Goal: Transaction & Acquisition: Subscribe to service/newsletter

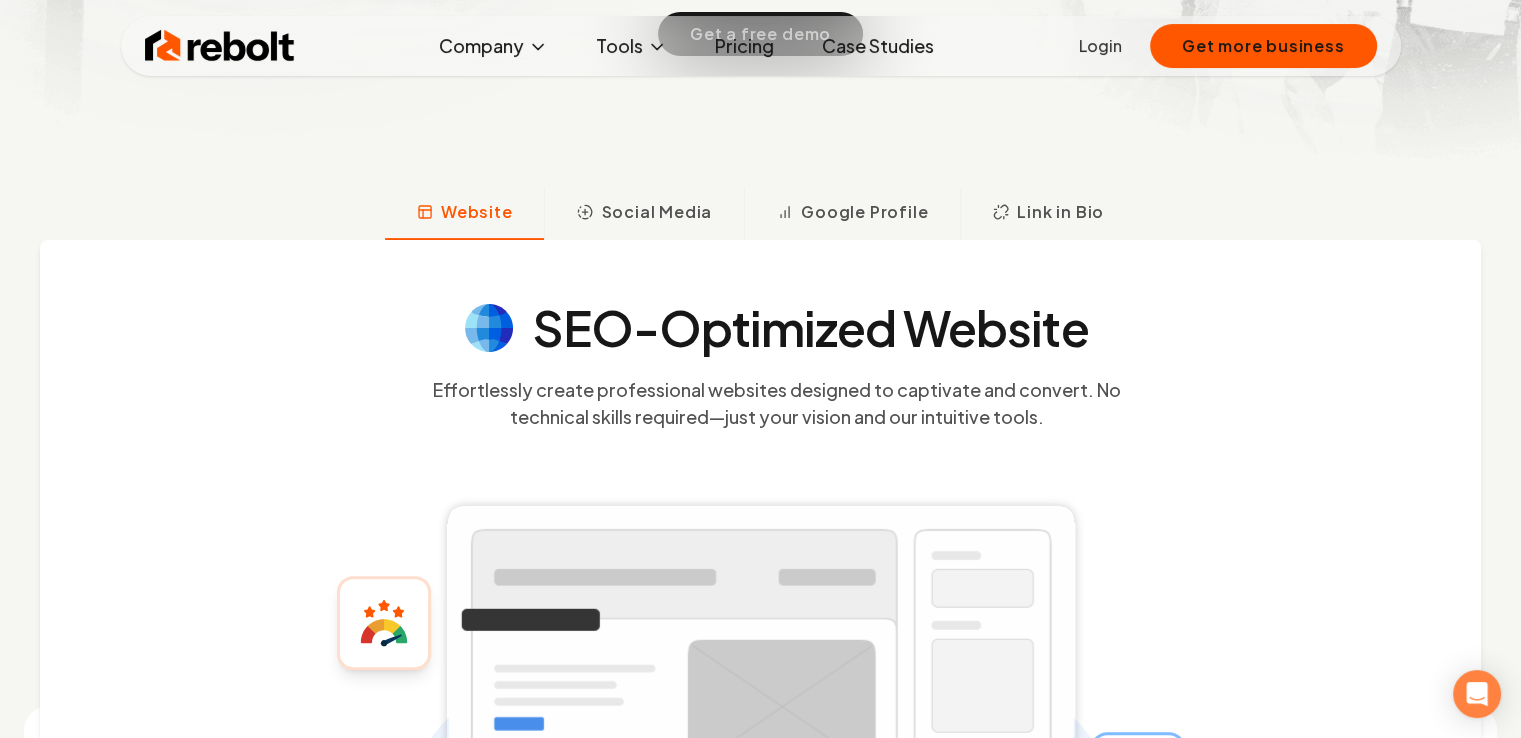
scroll to position [546, 0]
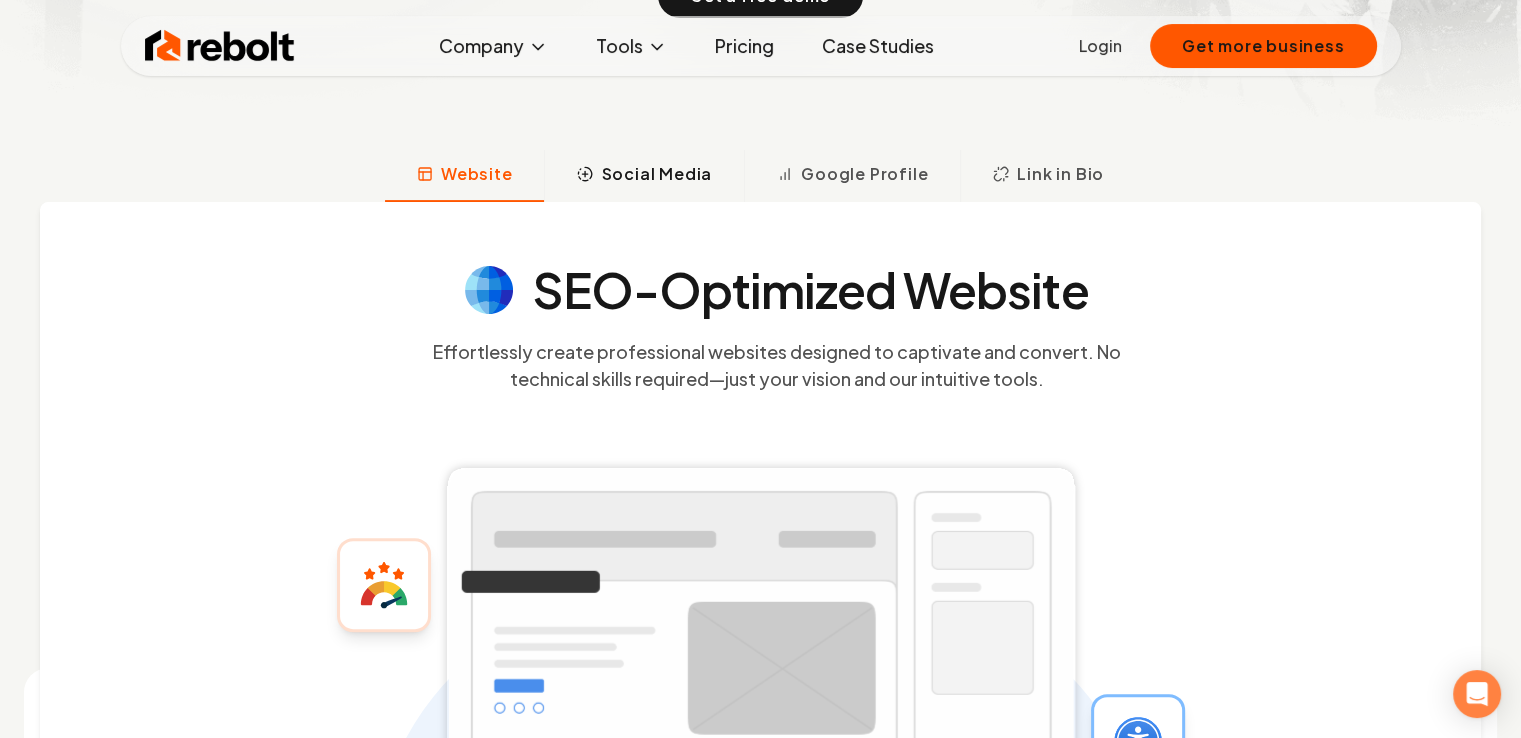
click at [669, 173] on span "Social Media" at bounding box center [656, 174] width 111 height 24
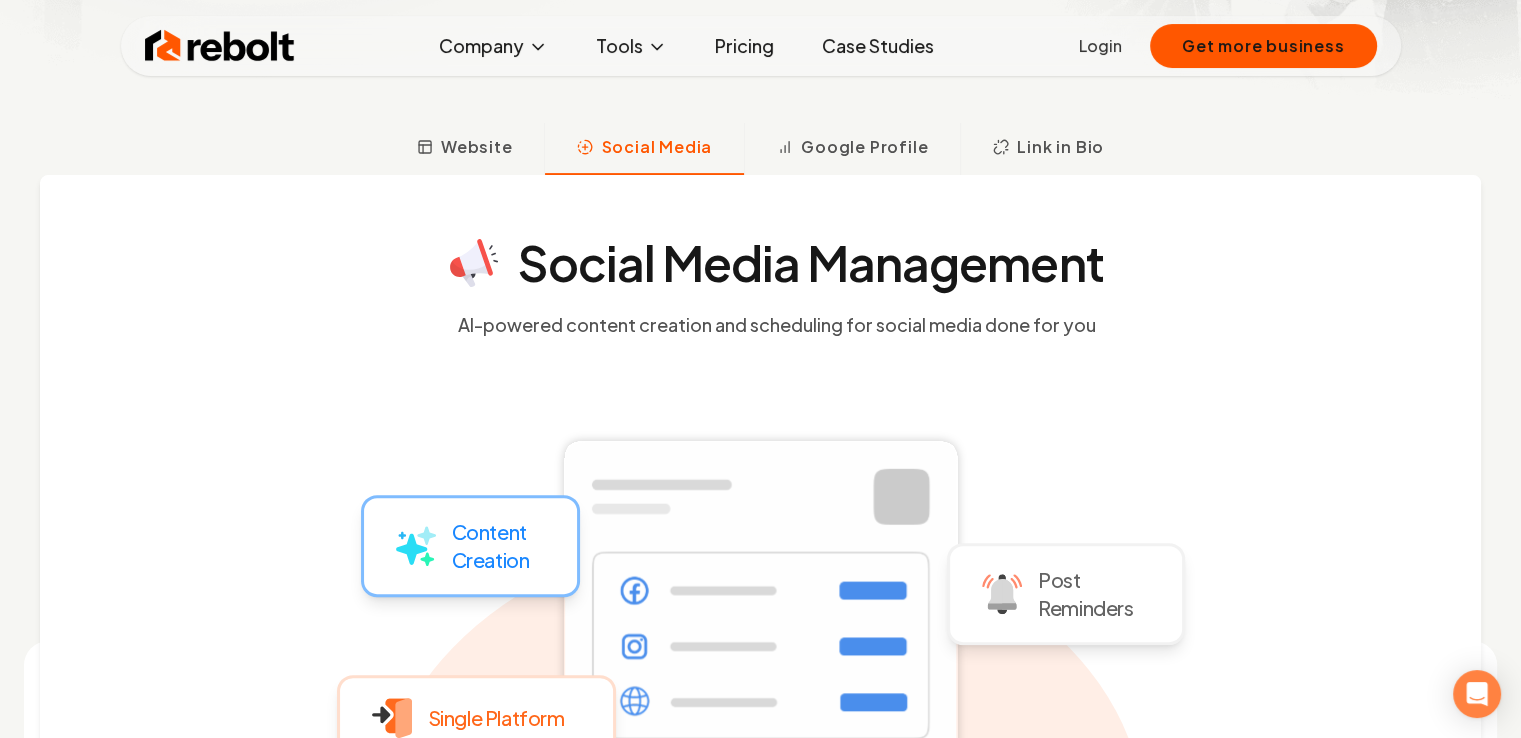
scroll to position [542, 0]
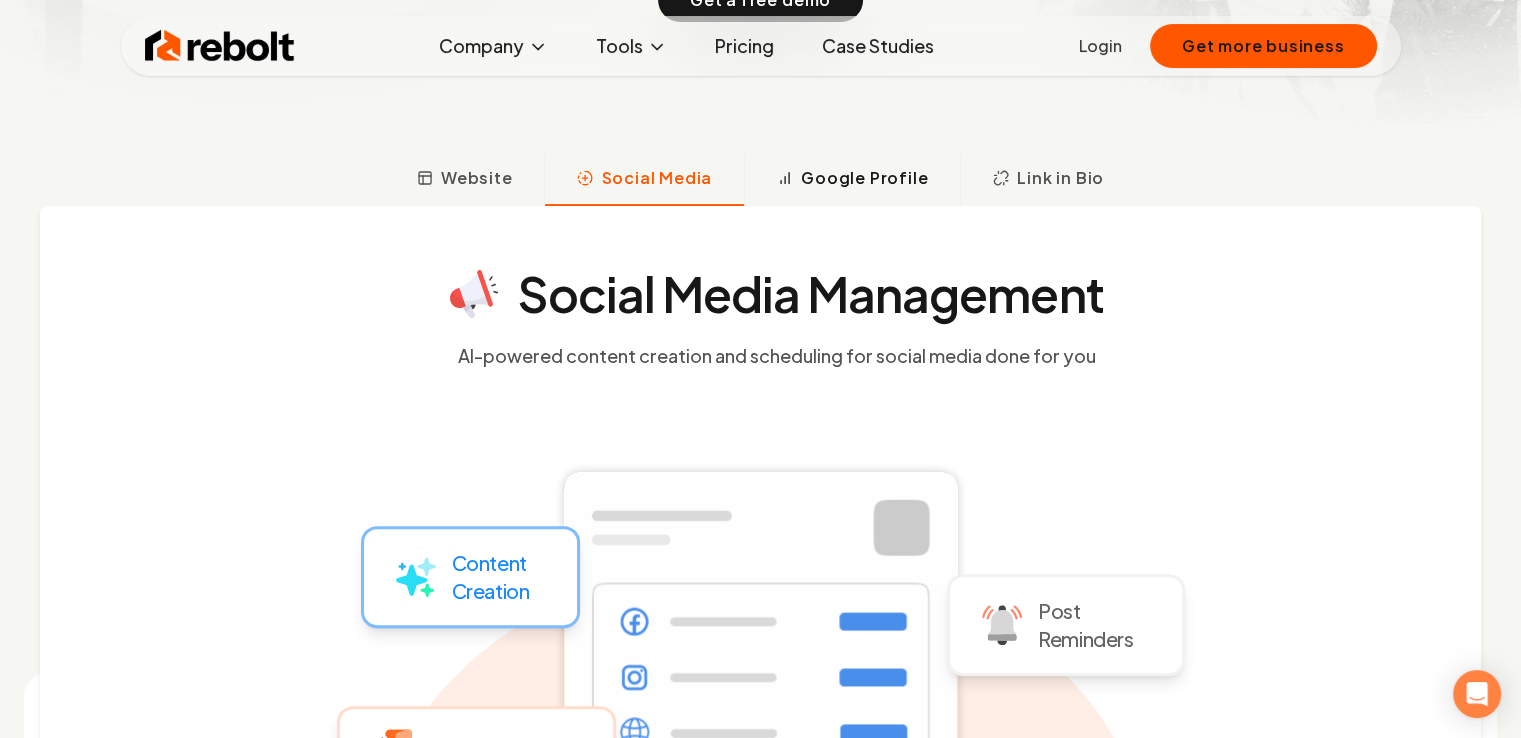
click at [833, 189] on span "Google Profile" at bounding box center [864, 178] width 127 height 24
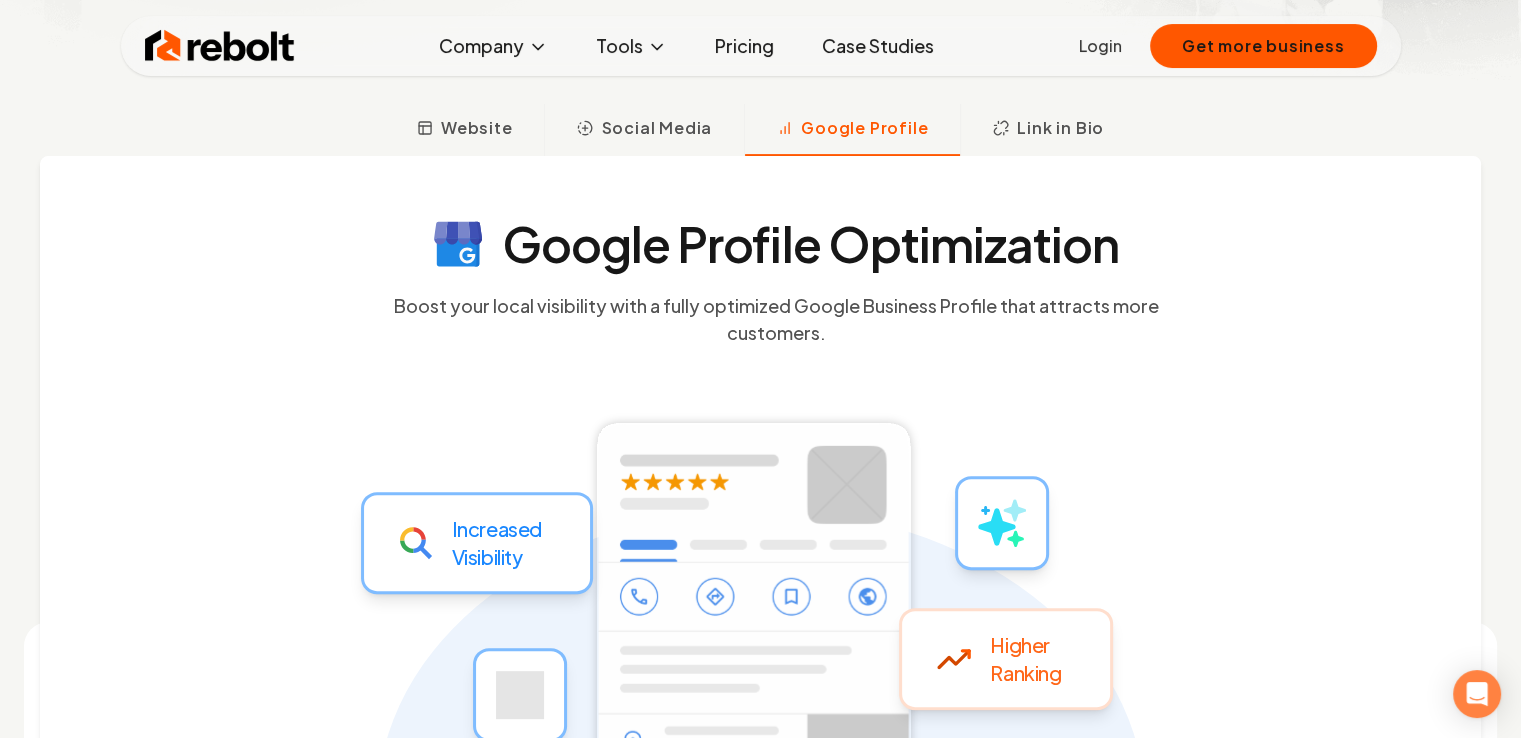
scroll to position [585, 0]
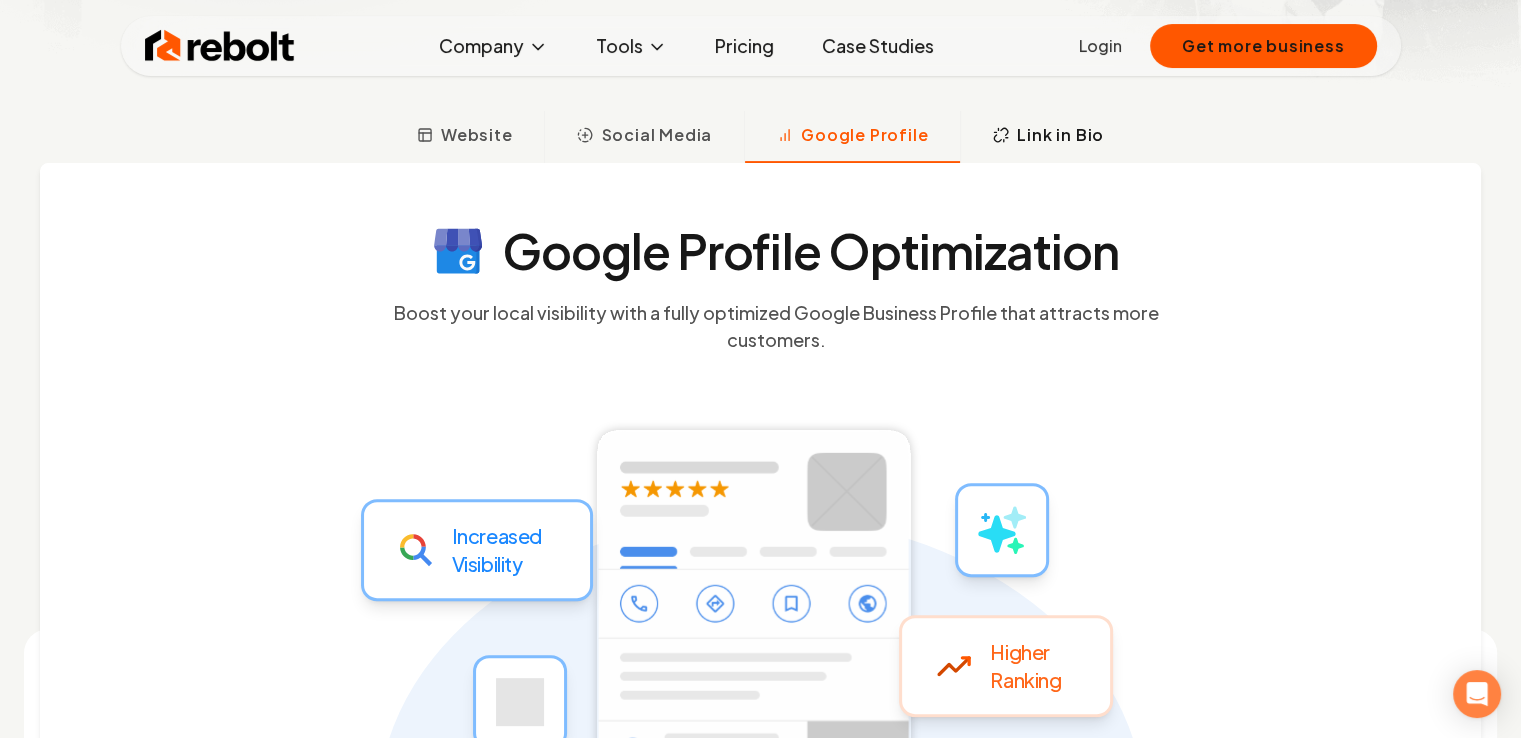
click at [1049, 140] on span "Link in Bio" at bounding box center [1060, 135] width 87 height 24
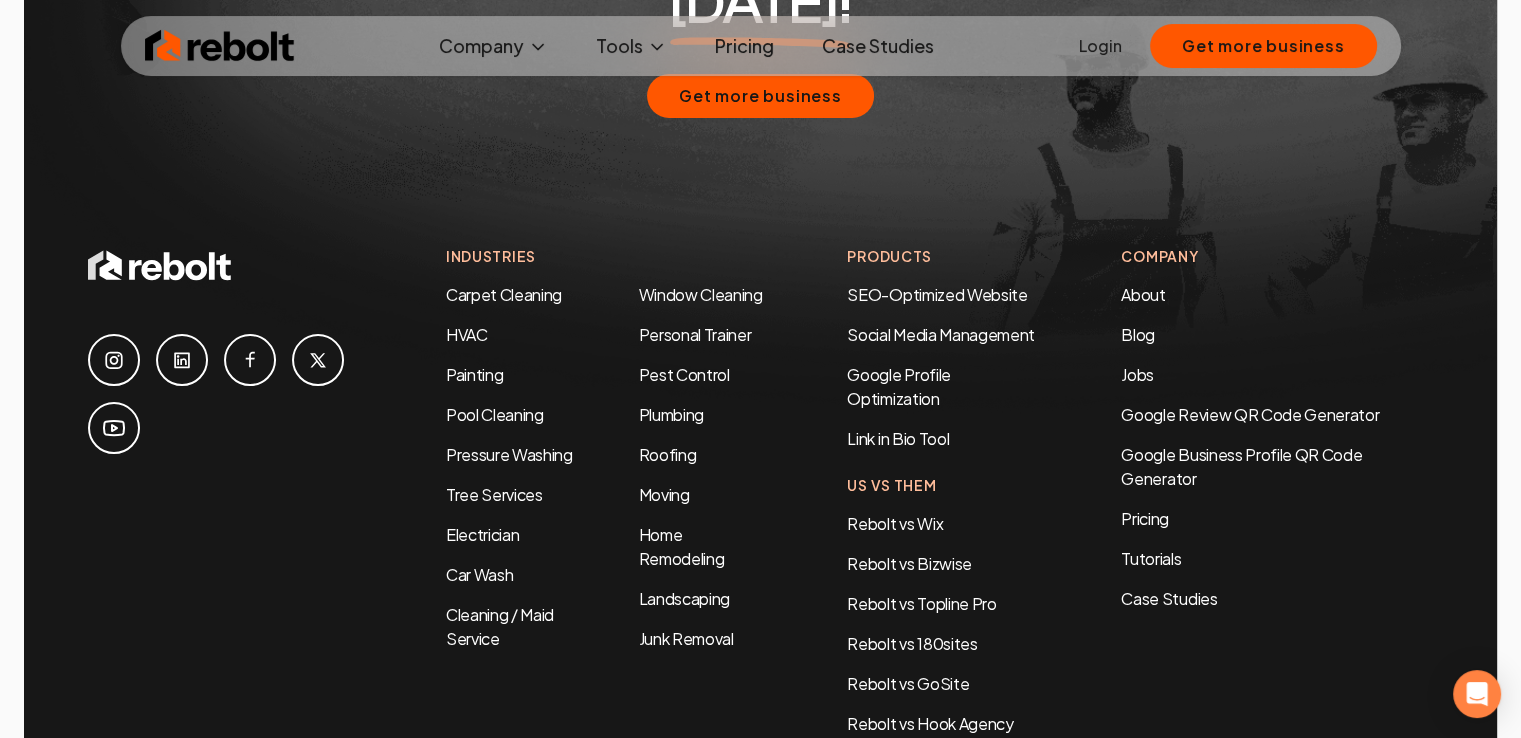
scroll to position [9554, 0]
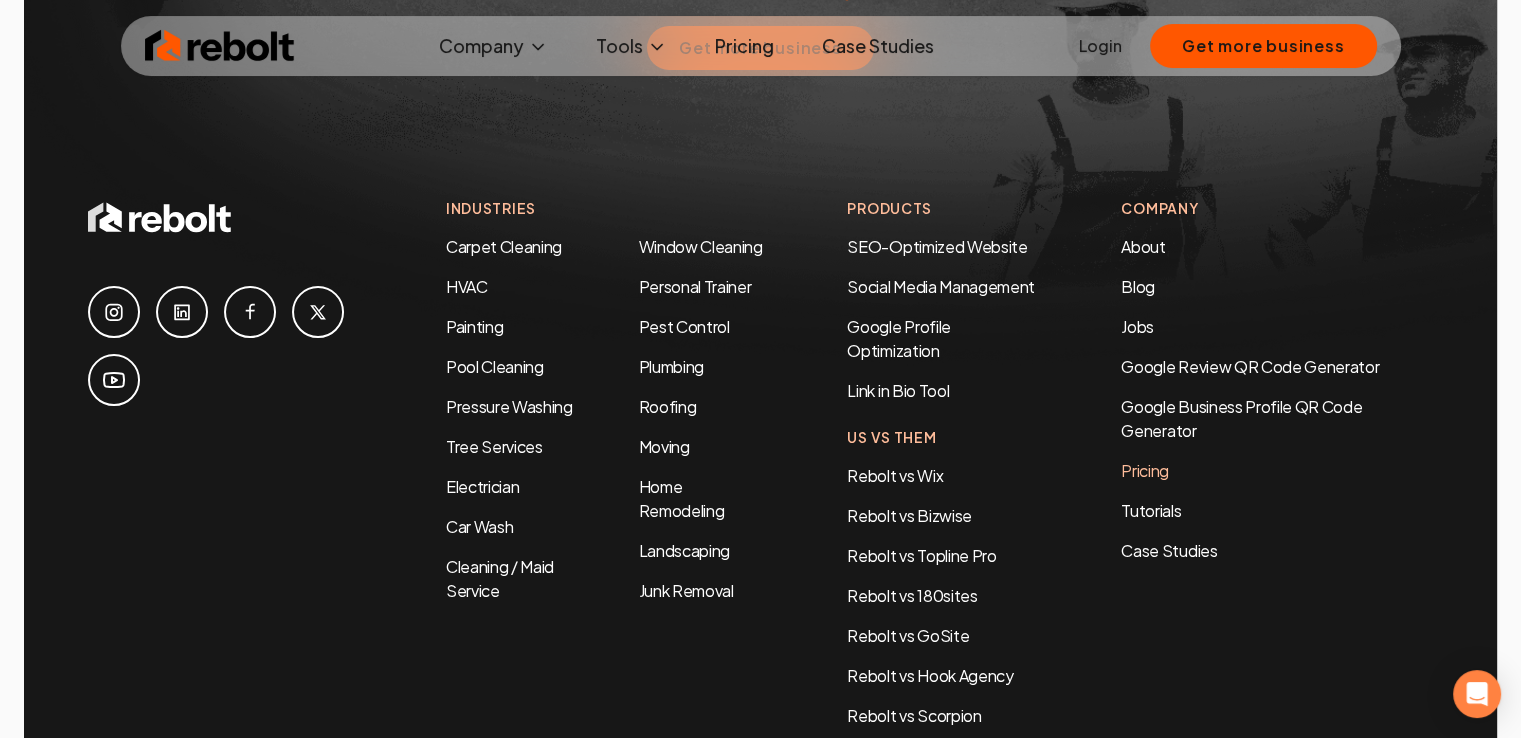
click at [1148, 459] on link "Pricing" at bounding box center [1277, 471] width 312 height 24
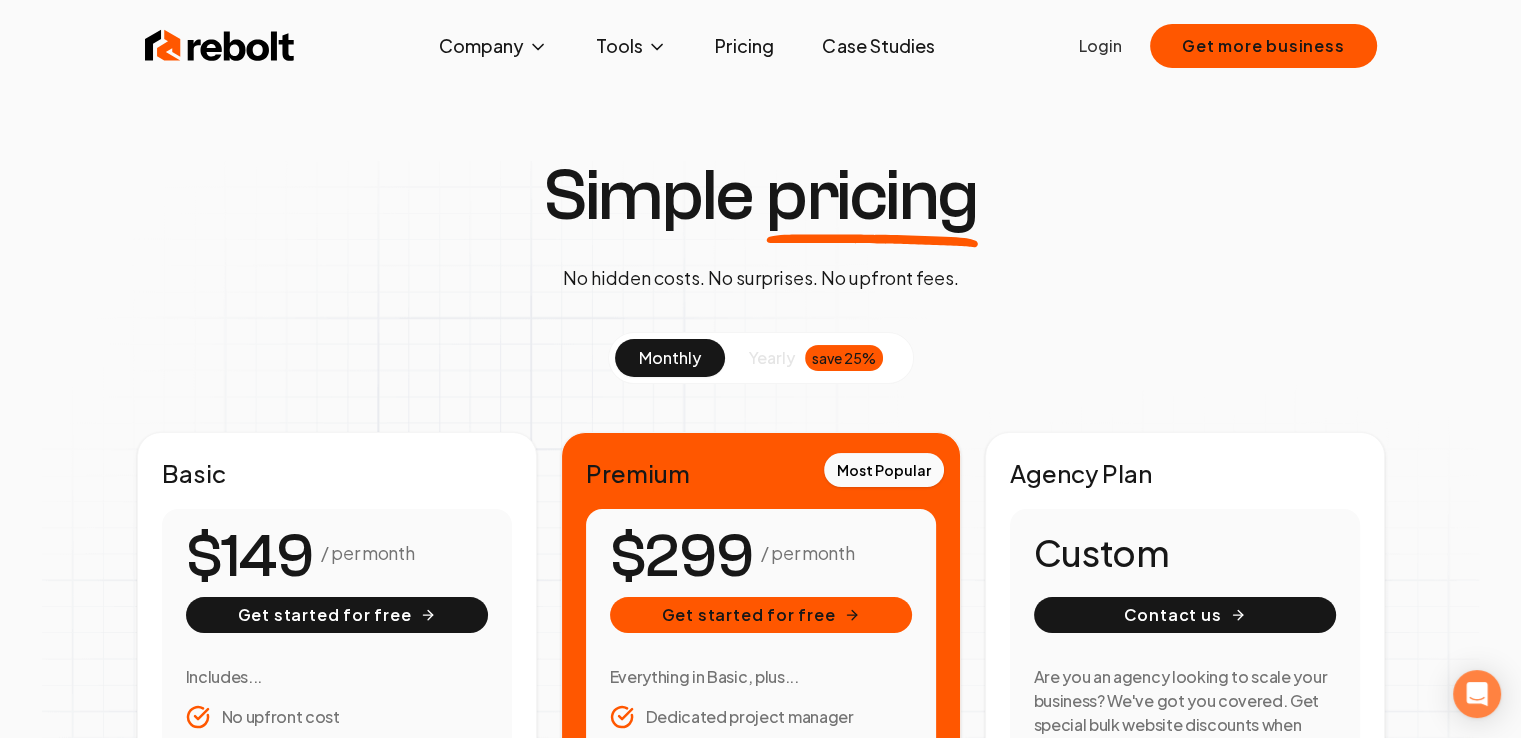
scroll to position [20, 0]
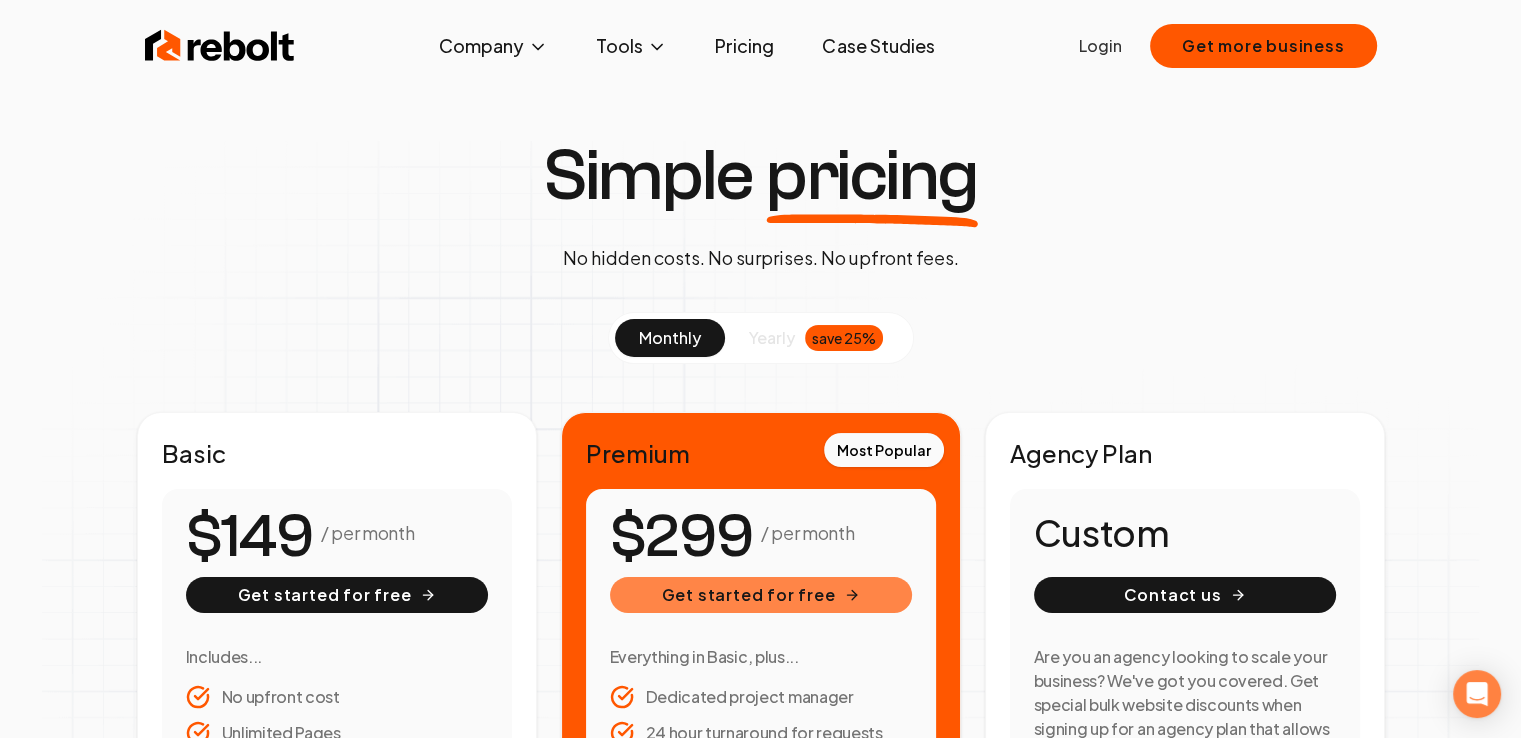
click at [795, 586] on button "Get started for free" at bounding box center [761, 595] width 302 height 36
